Goal: Information Seeking & Learning: Learn about a topic

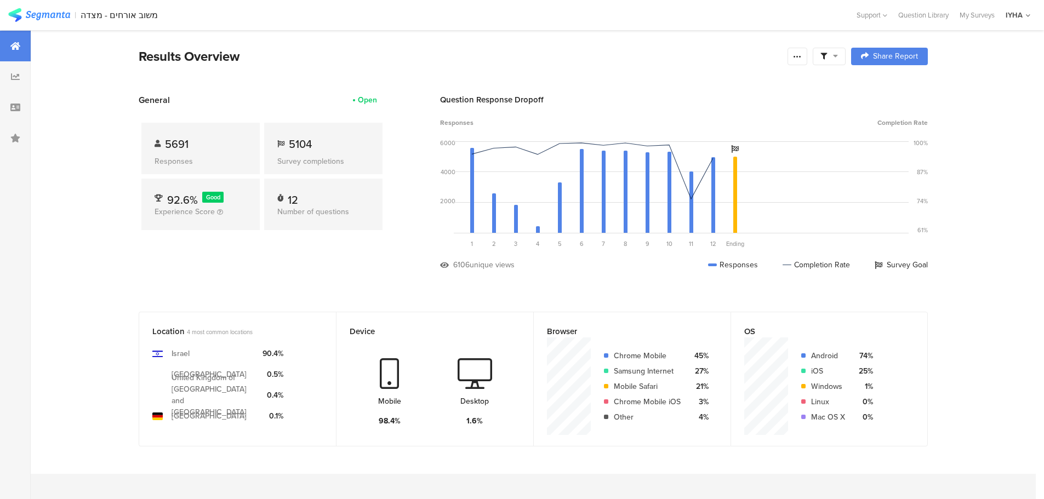
click at [85, 15] on div "משוב אורחים - מצדה" at bounding box center [119, 15] width 77 height 10
click at [18, 81] on icon at bounding box center [15, 76] width 9 height 9
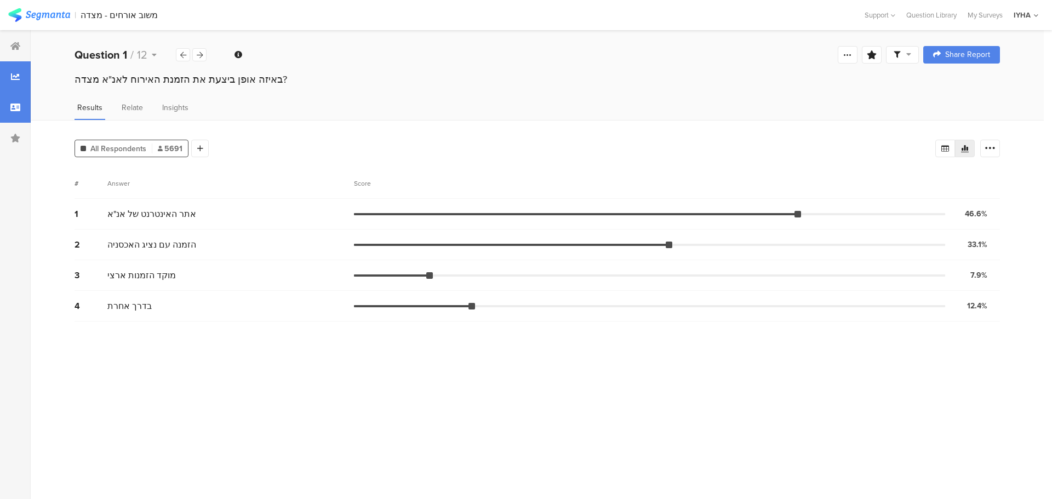
click at [22, 100] on div at bounding box center [15, 107] width 31 height 31
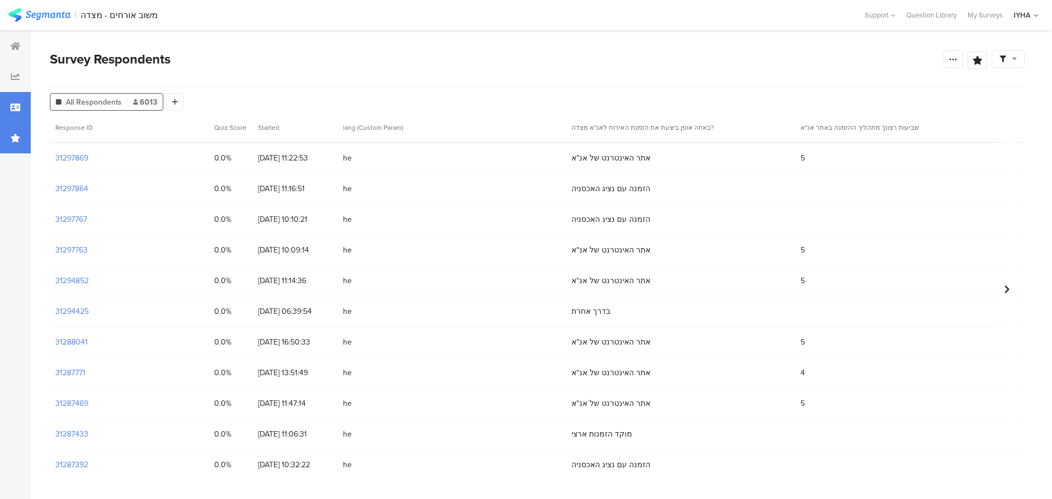
click at [25, 142] on div at bounding box center [15, 138] width 31 height 31
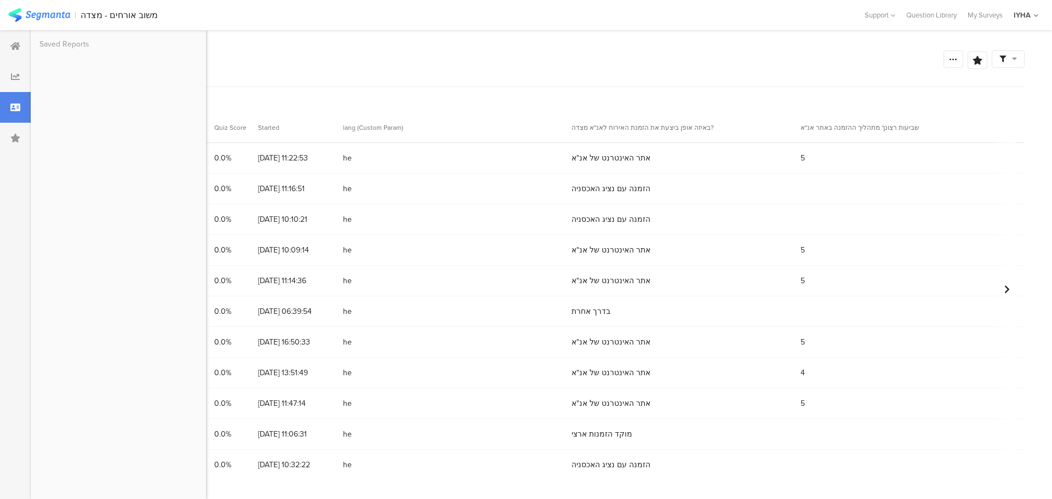
click at [93, 13] on div "משוב אורחים - מצדה" at bounding box center [119, 15] width 77 height 10
